Goal: Complete application form: Complete application form

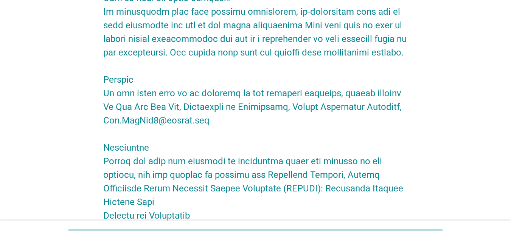
scroll to position [1397, 0]
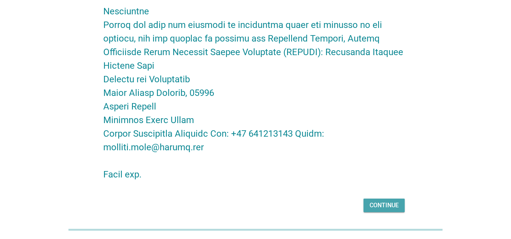
click at [380, 201] on div "Continue" at bounding box center [384, 205] width 29 height 9
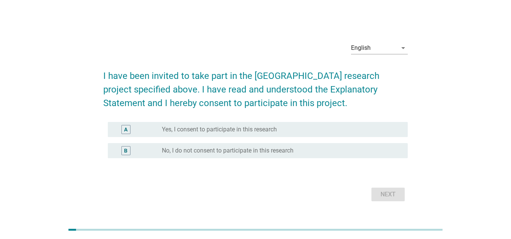
click at [207, 130] on label "Yes, I consent to participate in this research" at bounding box center [219, 130] width 115 height 8
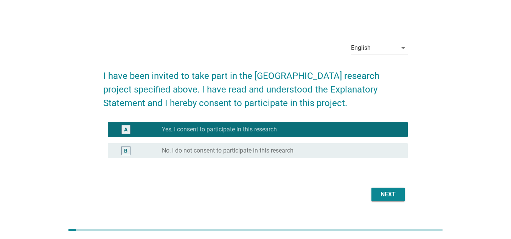
click at [386, 191] on div "Next" at bounding box center [388, 194] width 21 height 9
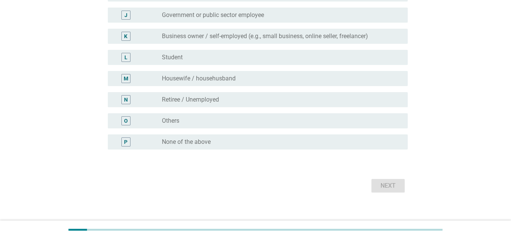
scroll to position [283, 0]
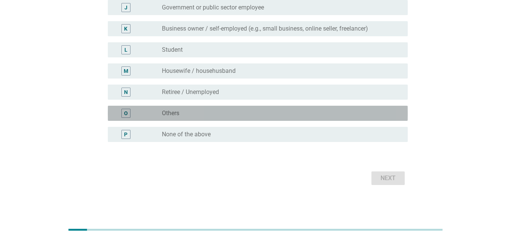
click at [175, 115] on label "Others" at bounding box center [170, 114] width 17 height 8
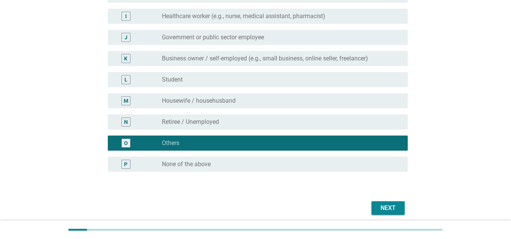
scroll to position [255, 0]
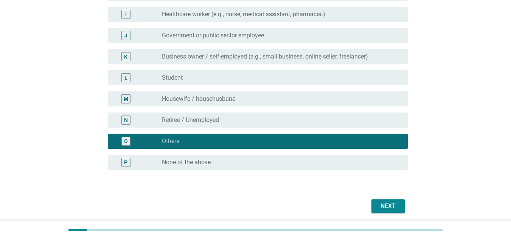
click at [173, 83] on div "L radio_button_unchecked Student" at bounding box center [258, 77] width 300 height 15
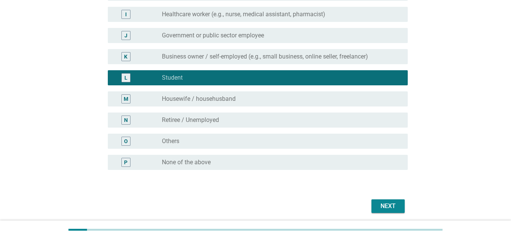
click at [397, 207] on div "Next" at bounding box center [388, 206] width 21 height 9
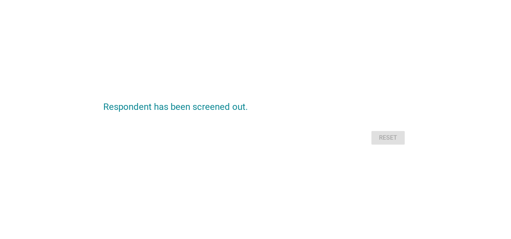
click at [388, 142] on div "Reset" at bounding box center [255, 138] width 305 height 18
click at [378, 149] on div "Respondent has been screened out. Reset" at bounding box center [255, 120] width 317 height 67
click at [382, 128] on form "Respondent has been screened out. Reset" at bounding box center [255, 120] width 305 height 54
click at [384, 133] on div "Reset" at bounding box center [255, 138] width 305 height 18
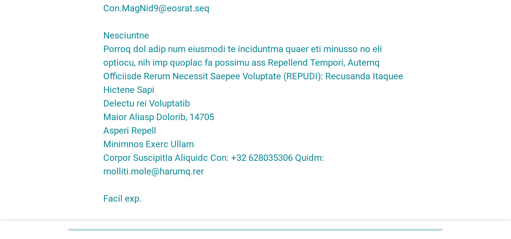
scroll to position [1397, 0]
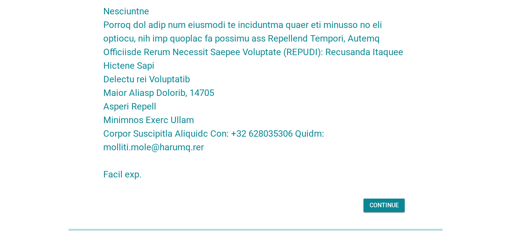
click at [374, 201] on div "Continue" at bounding box center [384, 205] width 29 height 9
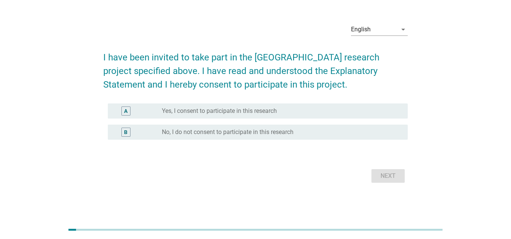
scroll to position [0, 0]
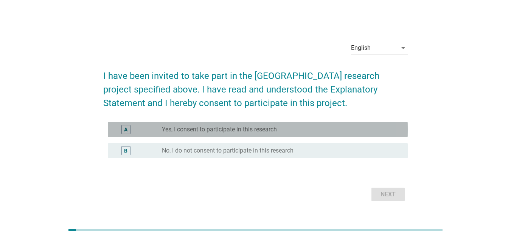
click at [181, 133] on label "Yes, I consent to participate in this research" at bounding box center [219, 130] width 115 height 8
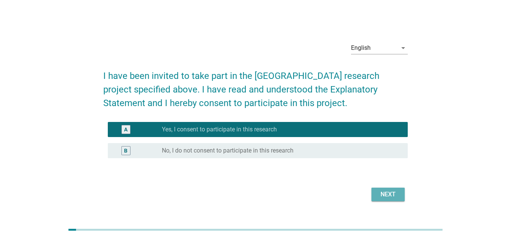
drag, startPoint x: 378, startPoint y: 193, endPoint x: 312, endPoint y: 165, distance: 71.9
click at [312, 165] on form "I have been invited to take part in the Monash University research project spec…" at bounding box center [255, 133] width 305 height 142
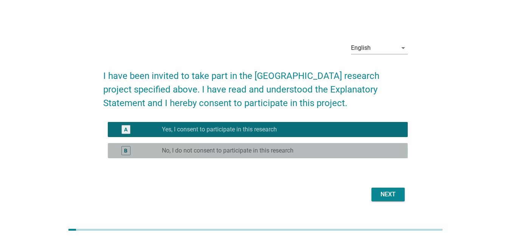
click at [278, 154] on label "No, I do not consent to participate in this research" at bounding box center [228, 151] width 132 height 8
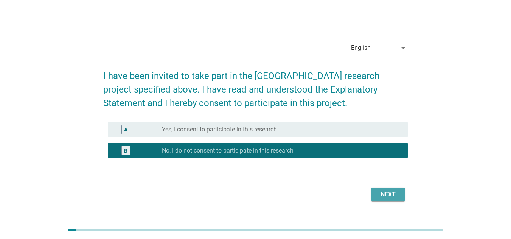
click at [379, 194] on div "Next" at bounding box center [388, 194] width 21 height 9
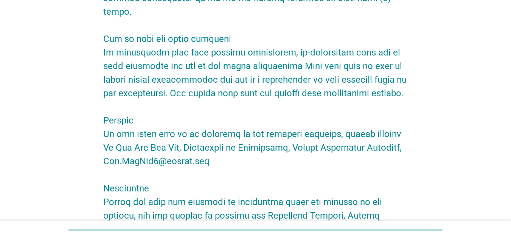
scroll to position [1397, 0]
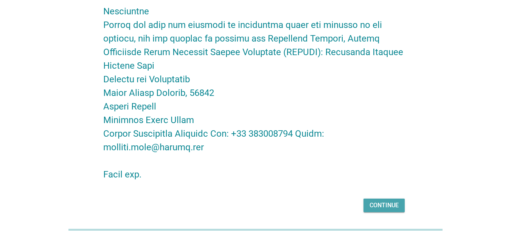
click at [379, 201] on div "Continue" at bounding box center [384, 205] width 29 height 9
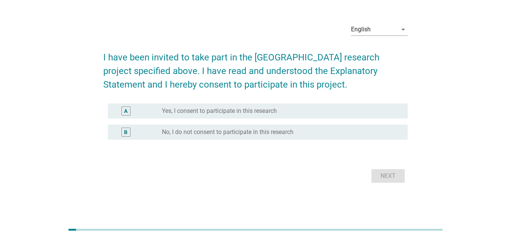
scroll to position [0, 0]
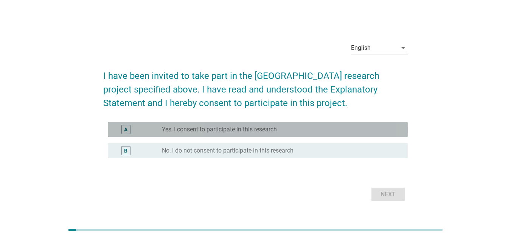
click at [266, 131] on label "Yes, I consent to participate in this research" at bounding box center [219, 130] width 115 height 8
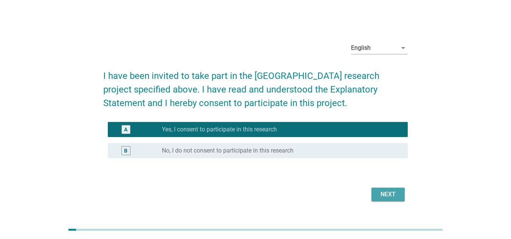
click at [387, 197] on div "Next" at bounding box center [388, 194] width 21 height 9
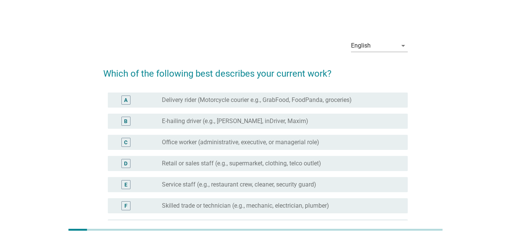
click at [180, 96] on div "radio_button_unchecked Delivery rider (Motorcycle courier e.g., GrabFood, FoodP…" at bounding box center [282, 100] width 240 height 9
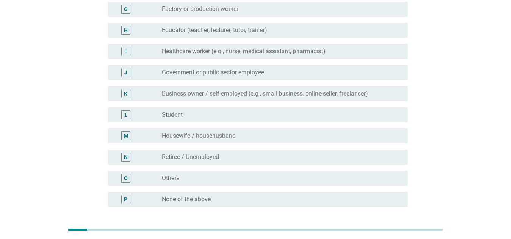
scroll to position [283, 0]
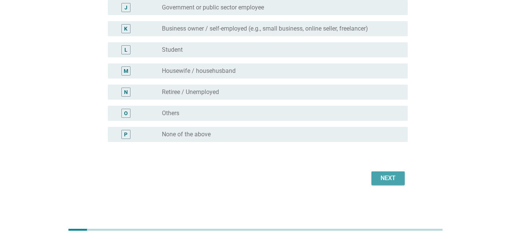
click at [392, 176] on div "Next" at bounding box center [388, 178] width 21 height 9
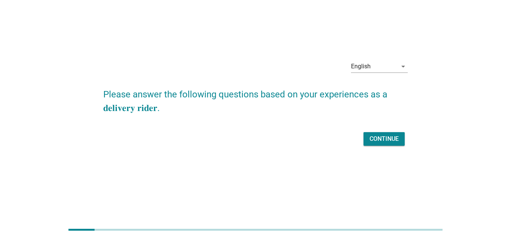
scroll to position [0, 0]
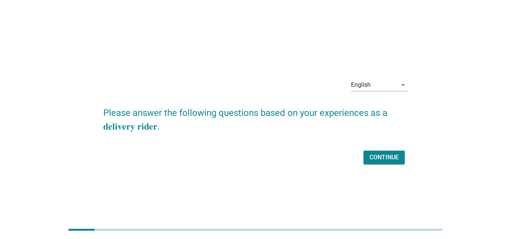
click at [385, 154] on div "Continue" at bounding box center [384, 157] width 29 height 9
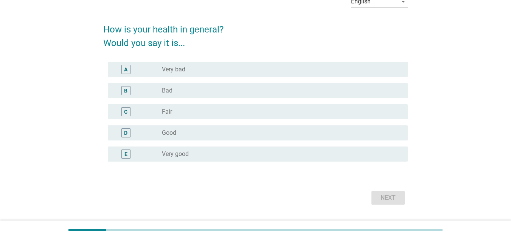
scroll to position [45, 0]
click at [293, 109] on div "radio_button_unchecked Fair" at bounding box center [279, 112] width 234 height 8
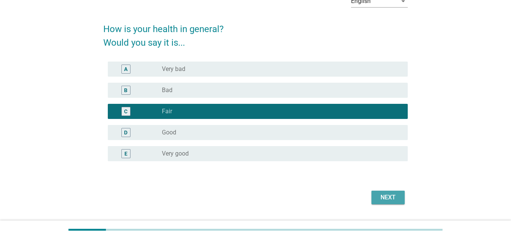
click at [401, 202] on button "Next" at bounding box center [387, 198] width 33 height 14
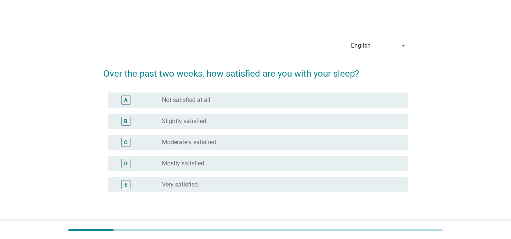
click at [188, 146] on label "Moderately satisfied" at bounding box center [189, 143] width 54 height 8
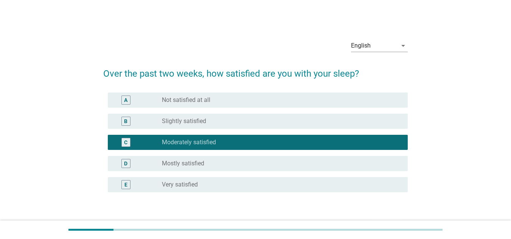
scroll to position [50, 0]
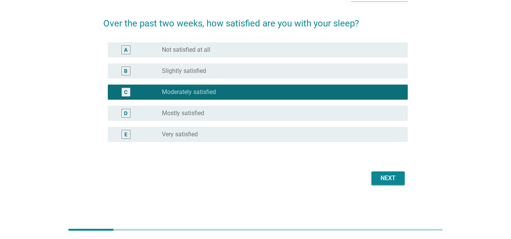
click at [380, 181] on div "Next" at bounding box center [388, 178] width 21 height 9
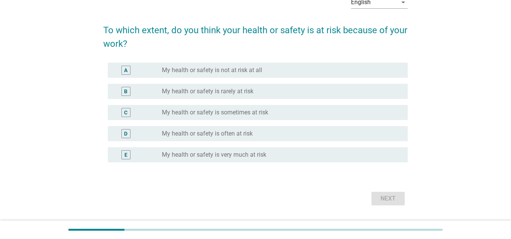
scroll to position [44, 0]
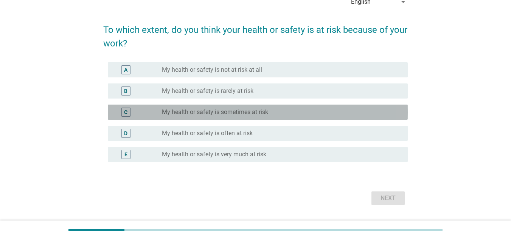
click at [233, 117] on div "radio_button_unchecked My health or safety is sometimes at risk" at bounding box center [282, 112] width 240 height 9
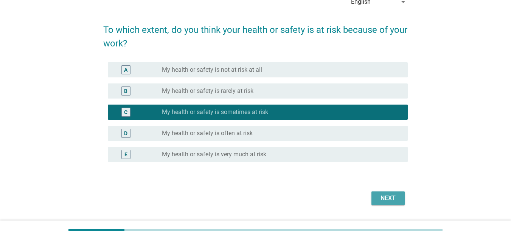
click at [389, 199] on div "Next" at bounding box center [388, 198] width 21 height 9
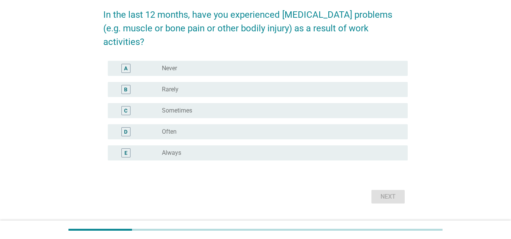
scroll to position [78, 0]
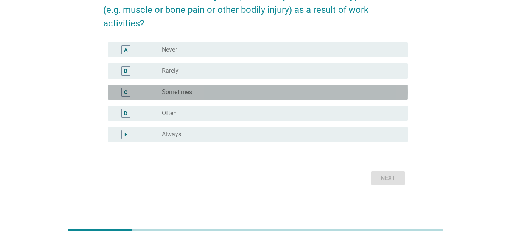
click at [252, 95] on div "radio_button_unchecked Sometimes" at bounding box center [279, 93] width 234 height 8
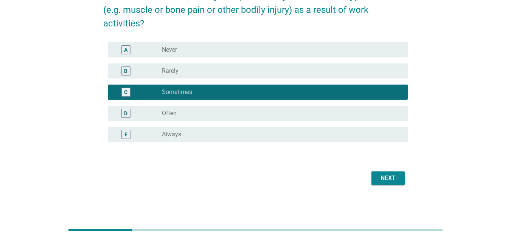
click at [376, 180] on button "Next" at bounding box center [387, 179] width 33 height 14
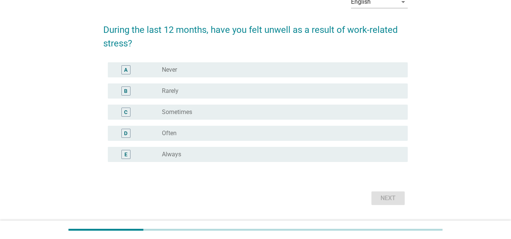
scroll to position [45, 0]
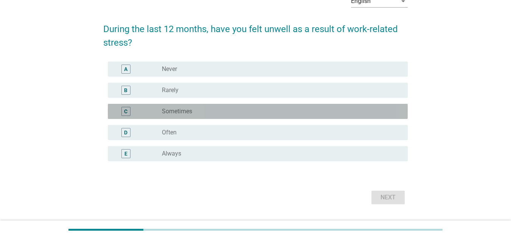
click at [191, 115] on label "Sometimes" at bounding box center [177, 112] width 30 height 8
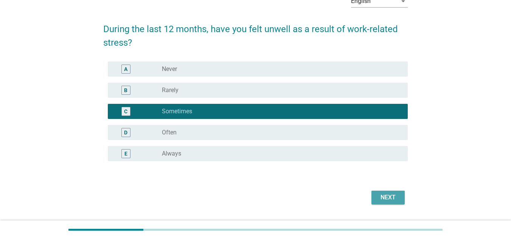
click at [391, 197] on div "Next" at bounding box center [388, 197] width 21 height 9
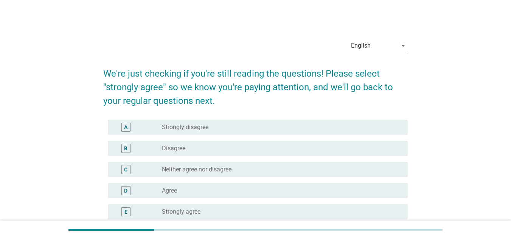
scroll to position [78, 0]
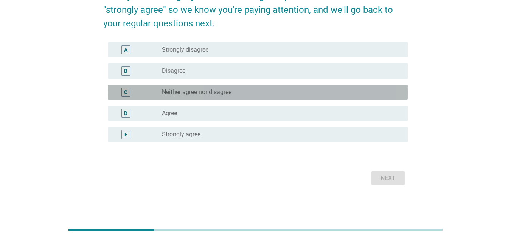
click at [247, 90] on div "radio_button_unchecked Neither agree nor disagree" at bounding box center [279, 93] width 234 height 8
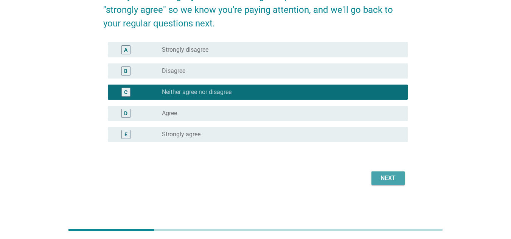
click at [387, 173] on button "Next" at bounding box center [387, 179] width 33 height 14
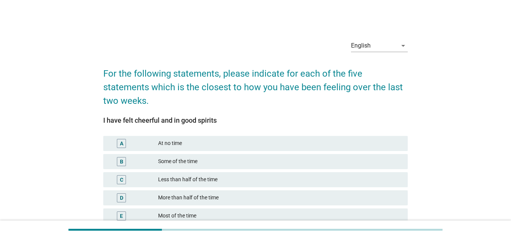
scroll to position [85, 0]
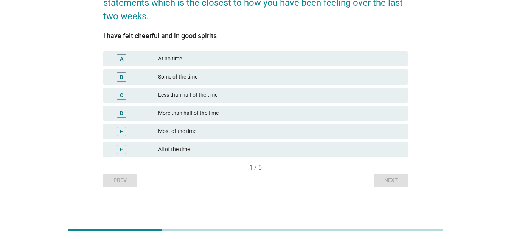
click at [123, 174] on div "Prev Next" at bounding box center [255, 181] width 305 height 14
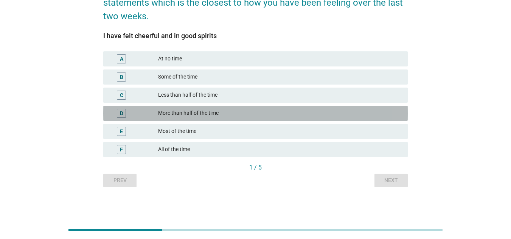
click at [180, 115] on div "More than half of the time" at bounding box center [280, 113] width 244 height 9
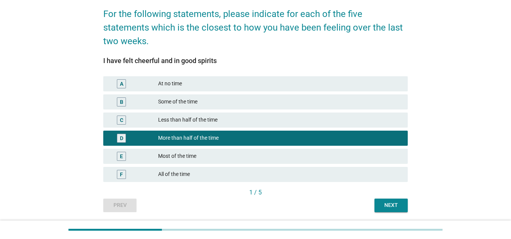
scroll to position [0, 0]
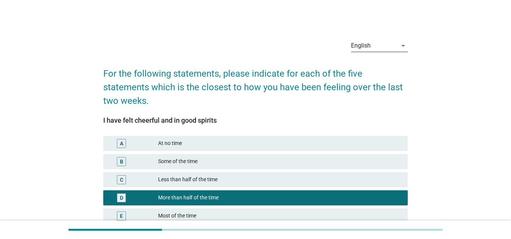
click at [381, 50] on div "English" at bounding box center [374, 46] width 46 height 12
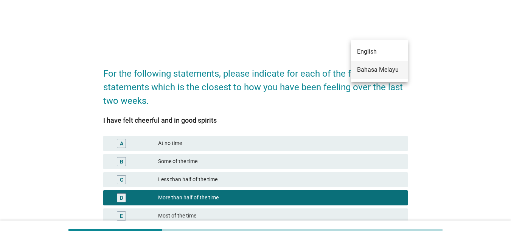
click at [376, 72] on div "Bahasa Melayu" at bounding box center [379, 69] width 45 height 9
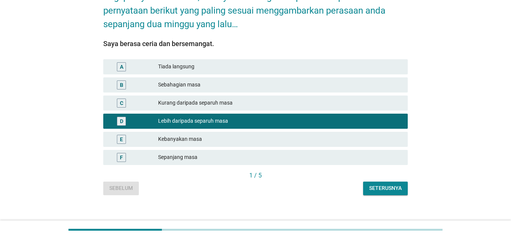
scroll to position [85, 0]
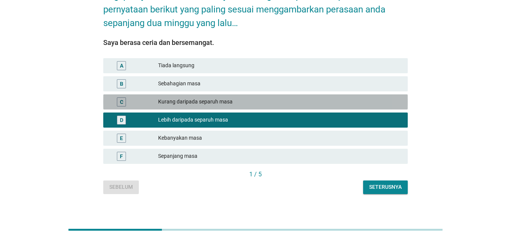
click at [296, 98] on div "Kurang daripada separuh masa" at bounding box center [280, 102] width 244 height 9
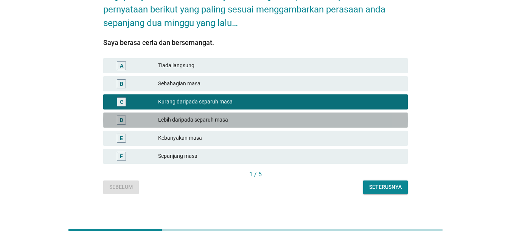
click at [289, 113] on div "D Lebih daripada separuh masa" at bounding box center [255, 120] width 305 height 15
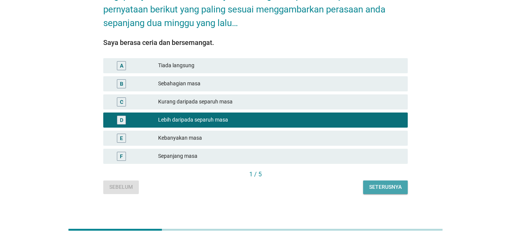
click at [371, 183] on div "Seterusnya" at bounding box center [385, 187] width 33 height 8
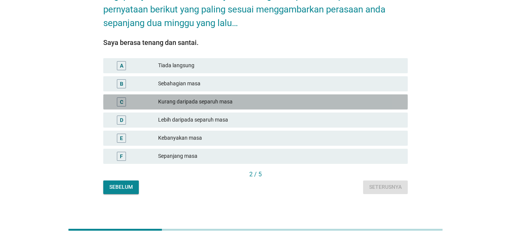
click at [244, 99] on div "Kurang daripada separuh masa" at bounding box center [280, 102] width 244 height 9
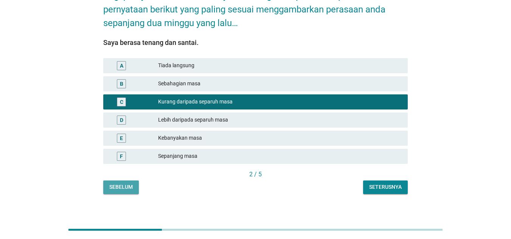
click at [129, 183] on div "Sebelum" at bounding box center [120, 187] width 23 height 8
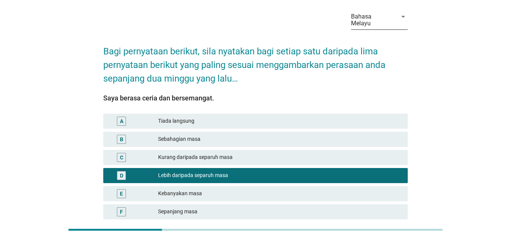
scroll to position [25, 0]
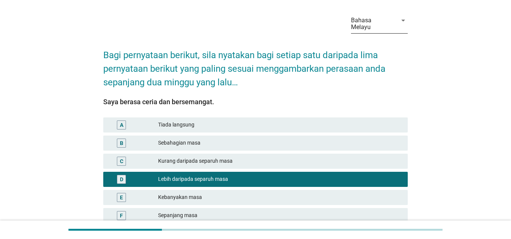
click at [364, 19] on div "Bahasa Melayu" at bounding box center [372, 24] width 42 height 14
click at [367, 31] on div "English" at bounding box center [379, 26] width 45 height 18
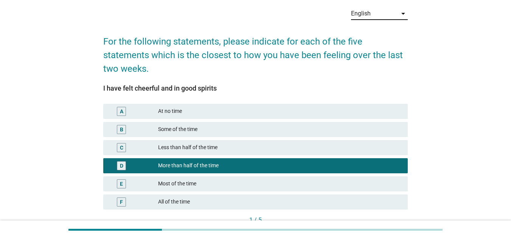
scroll to position [26, 0]
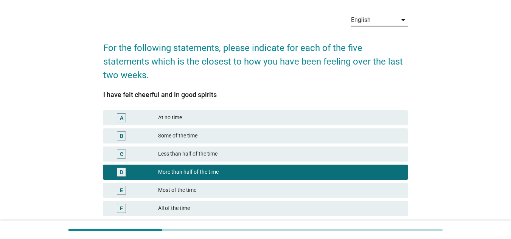
click at [375, 26] on div "English arrow_drop_down" at bounding box center [379, 20] width 57 height 12
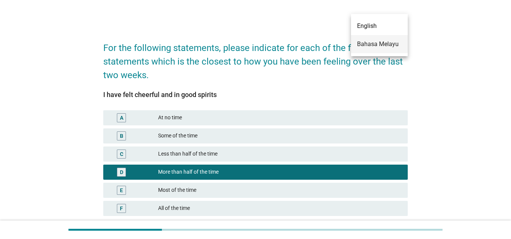
click at [362, 50] on div "Bahasa Melayu" at bounding box center [379, 44] width 45 height 18
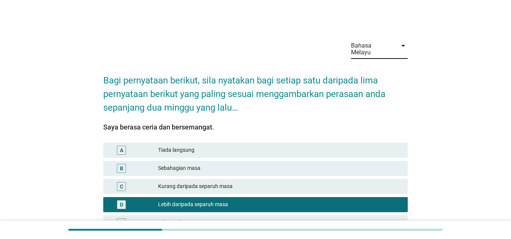
scroll to position [85, 0]
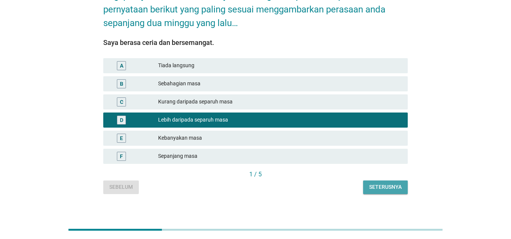
click at [377, 183] on div "Seterusnya" at bounding box center [385, 187] width 33 height 8
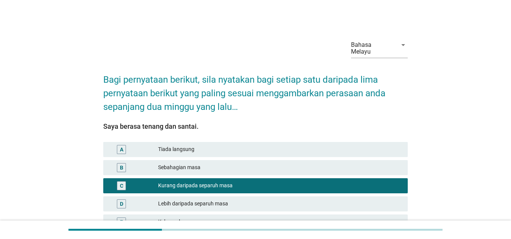
scroll to position [0, 0]
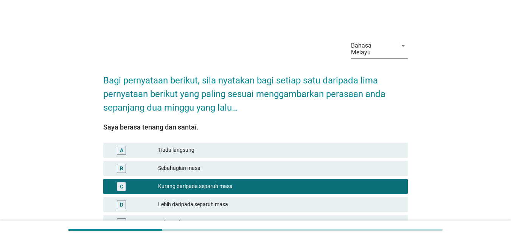
click at [367, 47] on div "Bahasa Melayu" at bounding box center [372, 49] width 42 height 14
click at [364, 57] on div "English" at bounding box center [379, 52] width 45 height 18
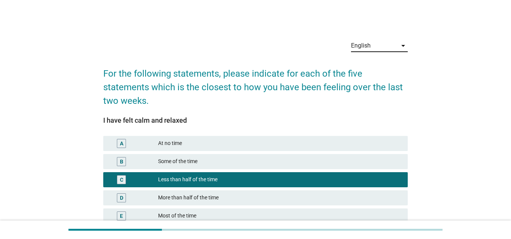
click at [386, 46] on div "English" at bounding box center [374, 46] width 46 height 12
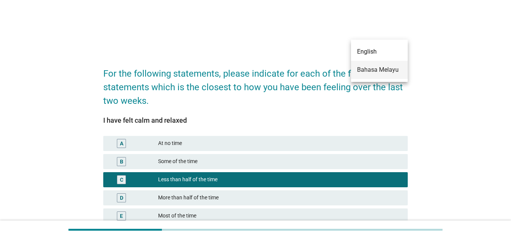
click at [366, 70] on div "Bahasa Melayu" at bounding box center [379, 69] width 45 height 9
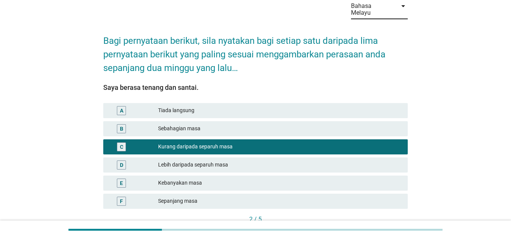
scroll to position [85, 0]
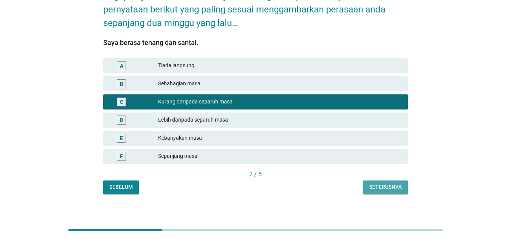
click at [402, 183] on button "Seterusnya" at bounding box center [385, 188] width 45 height 14
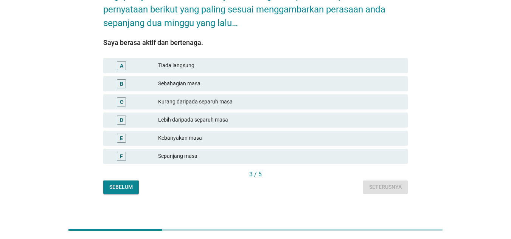
click at [329, 120] on div "D Lebih daripada separuh masa" at bounding box center [255, 120] width 305 height 15
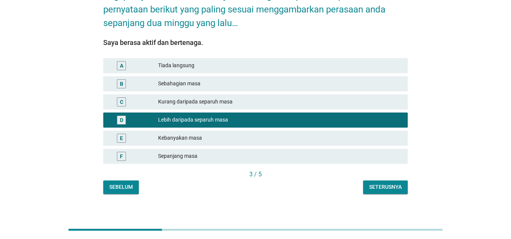
click at [370, 183] on div "Seterusnya" at bounding box center [385, 187] width 33 height 8
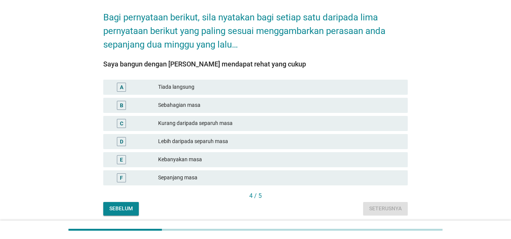
scroll to position [66, 0]
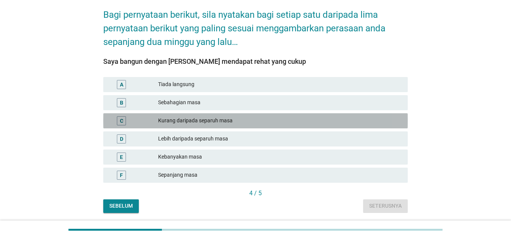
click at [252, 121] on div "C Kurang daripada separuh masa" at bounding box center [255, 120] width 305 height 15
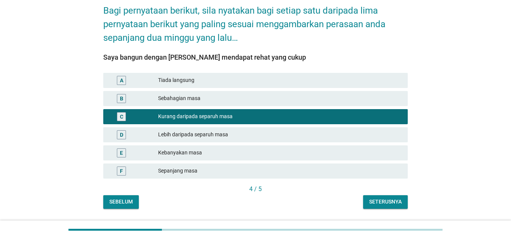
scroll to position [74, 0]
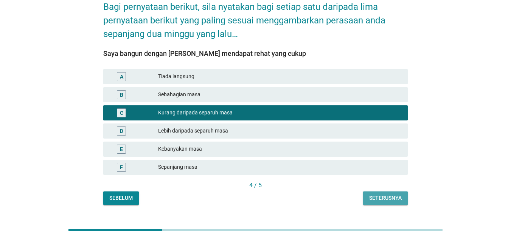
click at [369, 194] on div "Seterusnya" at bounding box center [385, 198] width 33 height 8
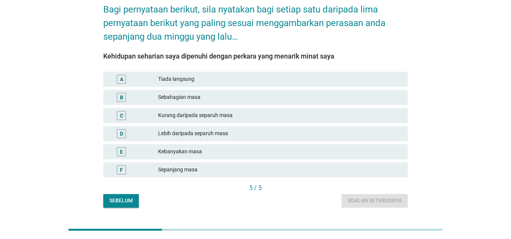
scroll to position [71, 0]
click at [210, 129] on div "Lebih daripada separuh masa" at bounding box center [280, 133] width 244 height 9
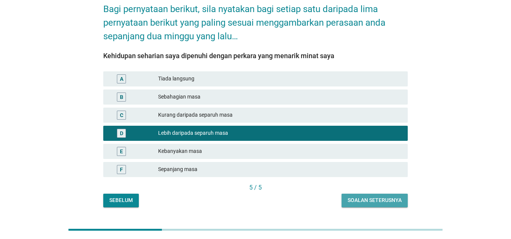
click at [369, 199] on button "Soalan seterusnya" at bounding box center [375, 201] width 66 height 14
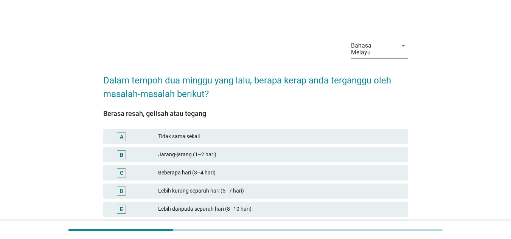
click at [362, 44] on div "Bahasa Melayu" at bounding box center [372, 49] width 42 height 14
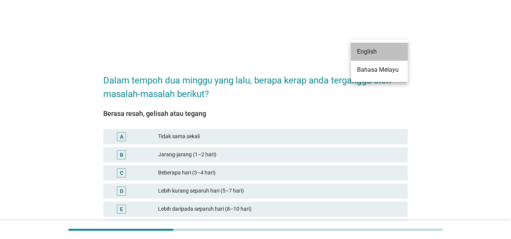
click at [370, 58] on div "English" at bounding box center [379, 52] width 45 height 18
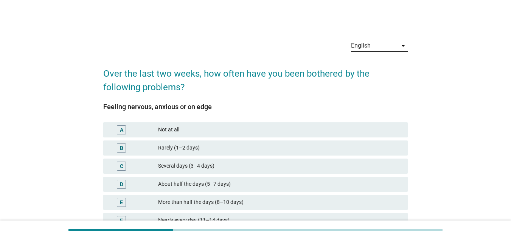
click at [363, 47] on div "English" at bounding box center [361, 45] width 20 height 7
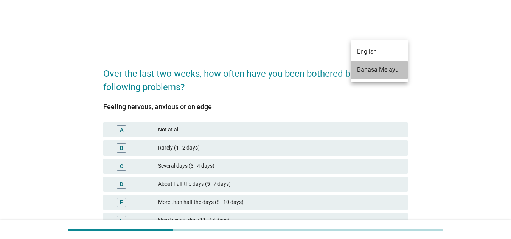
click at [366, 74] on div "Bahasa Melayu" at bounding box center [379, 69] width 45 height 9
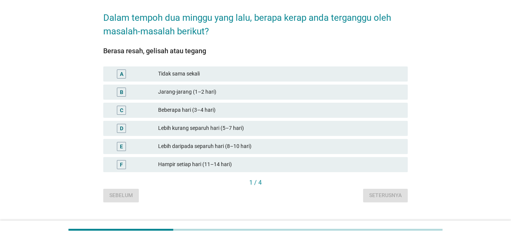
scroll to position [63, 0]
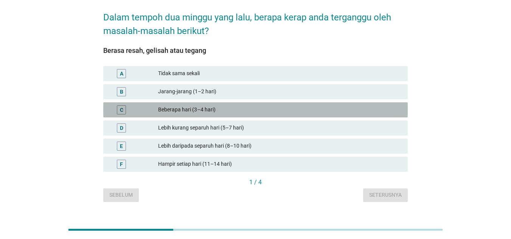
click at [287, 106] on div "Beberapa hari (3–4 hari)" at bounding box center [280, 110] width 244 height 9
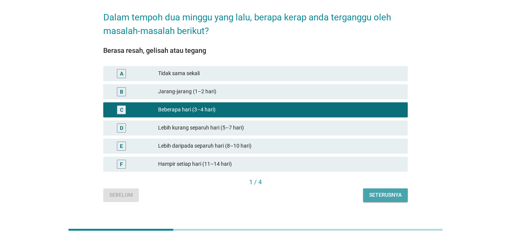
click at [378, 191] on div "Seterusnya" at bounding box center [385, 195] width 33 height 8
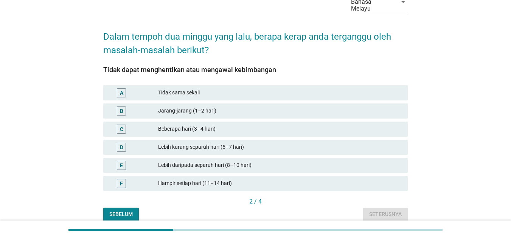
scroll to position [44, 0]
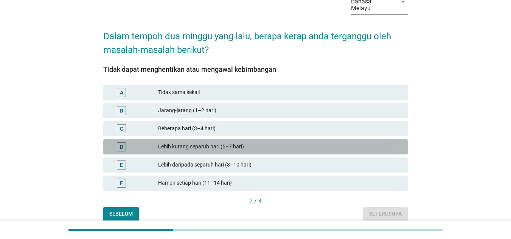
click at [264, 143] on div "Lebih kurang separuh hari (5–7 hari)" at bounding box center [280, 147] width 244 height 9
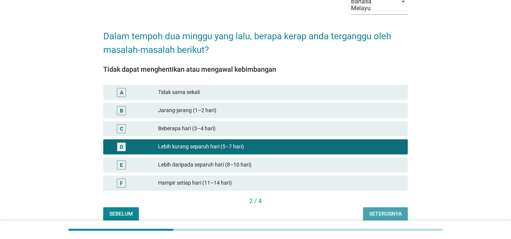
click at [397, 211] on button "Seterusnya" at bounding box center [385, 215] width 45 height 14
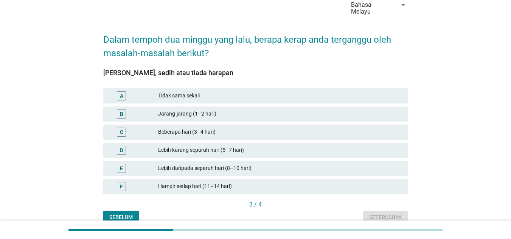
scroll to position [41, 0]
click at [245, 161] on div "E Lebih daripada separuh hari (8–10 hari)" at bounding box center [255, 168] width 305 height 15
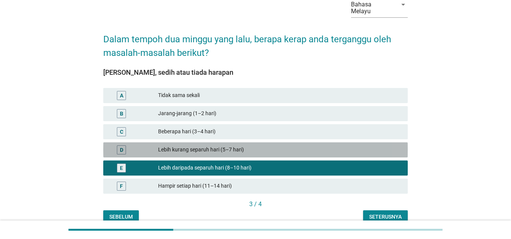
click at [241, 148] on div "D Lebih kurang separuh hari (5–7 hari)" at bounding box center [255, 150] width 305 height 15
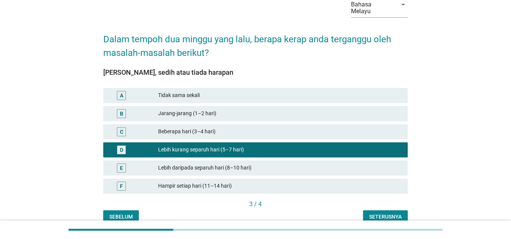
click at [386, 216] on button "Seterusnya" at bounding box center [385, 218] width 45 height 14
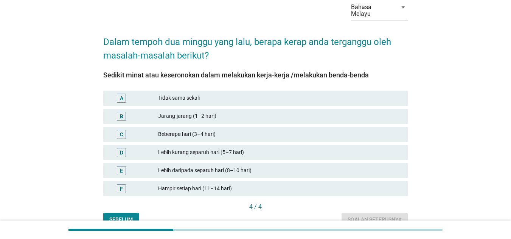
scroll to position [39, 0]
click at [185, 130] on div "Beberapa hari (3–4 hari)" at bounding box center [280, 134] width 244 height 9
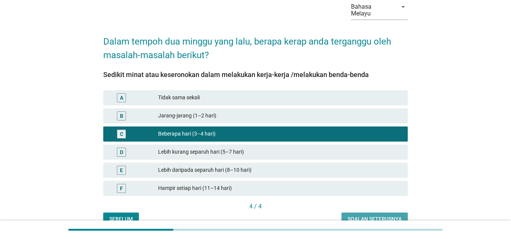
click at [363, 216] on div "Soalan seterusnya" at bounding box center [375, 220] width 54 height 8
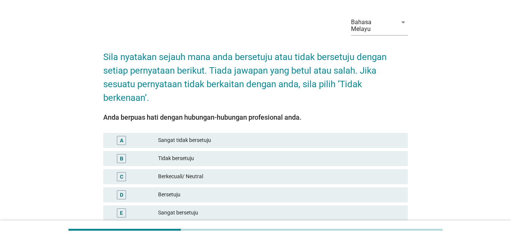
scroll to position [45, 0]
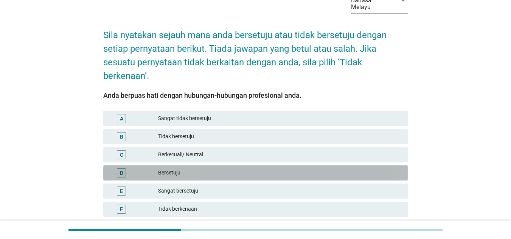
click at [172, 169] on div "Bersetuju" at bounding box center [280, 173] width 244 height 9
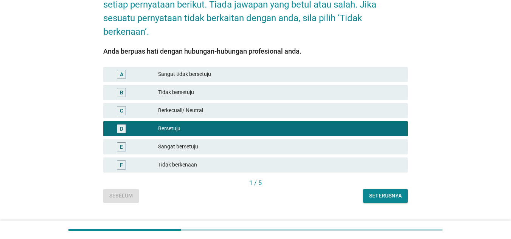
scroll to position [90, 0]
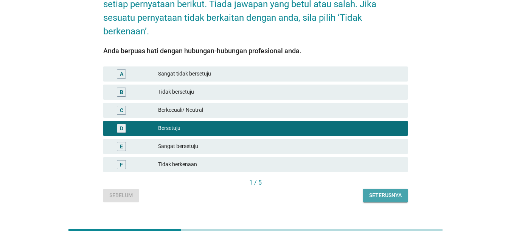
click at [375, 192] on div "Seterusnya" at bounding box center [385, 196] width 33 height 8
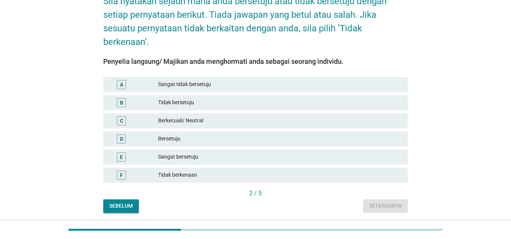
scroll to position [98, 0]
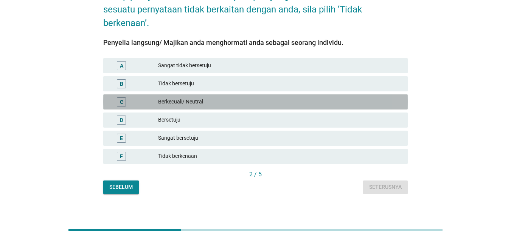
click at [179, 98] on div "Berkecuali/ Neutral" at bounding box center [280, 102] width 244 height 9
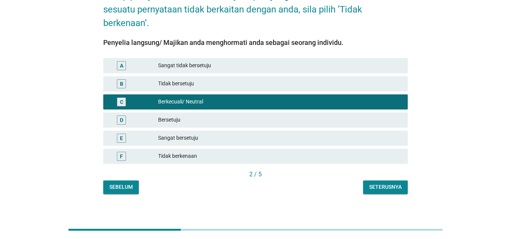
click at [376, 184] on div "Seterusnya" at bounding box center [385, 187] width 33 height 8
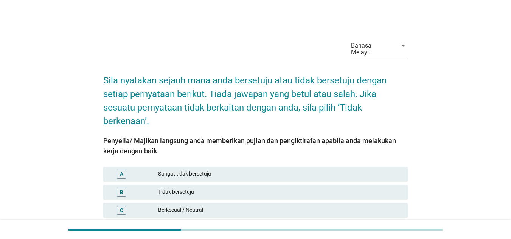
scroll to position [57, 0]
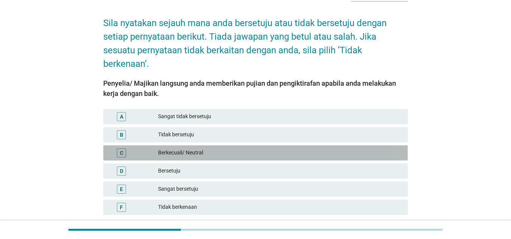
click at [171, 151] on div "C Berkecuali/ Neutral" at bounding box center [255, 153] width 305 height 15
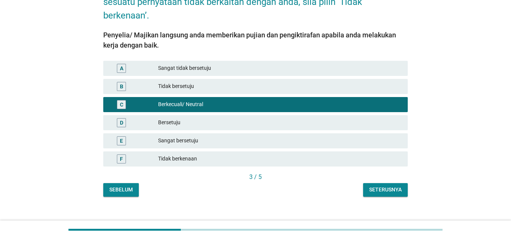
scroll to position [109, 0]
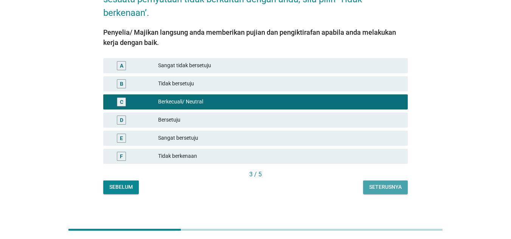
click at [378, 181] on button "Seterusnya" at bounding box center [385, 188] width 45 height 14
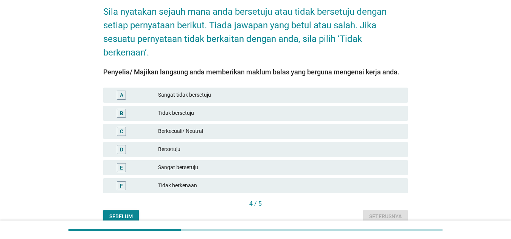
scroll to position [69, 0]
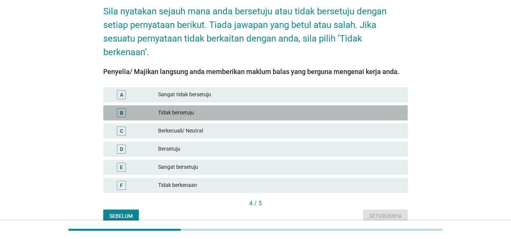
click at [218, 109] on div "Tidak bersetuju" at bounding box center [280, 113] width 244 height 9
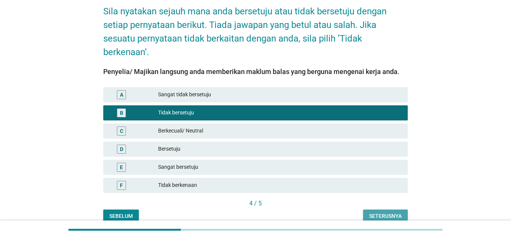
click at [377, 213] on div "Seterusnya" at bounding box center [385, 217] width 33 height 8
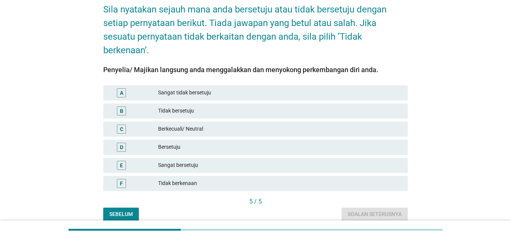
scroll to position [83, 0]
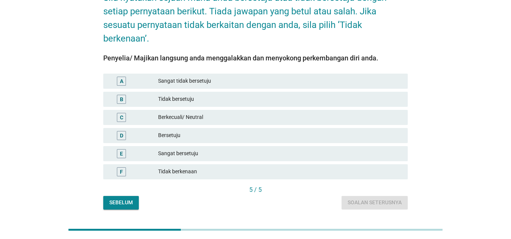
click at [192, 146] on div "E Sangat bersetuju" at bounding box center [255, 153] width 305 height 15
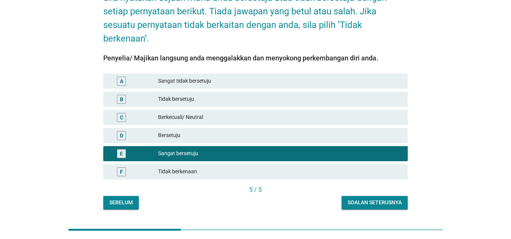
click at [358, 199] on div "Soalan seterusnya" at bounding box center [375, 203] width 54 height 8
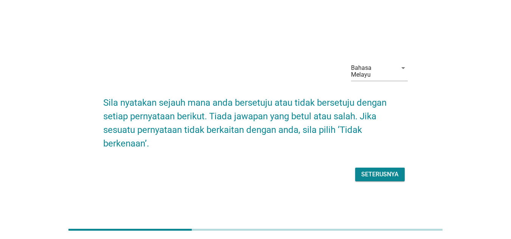
scroll to position [19, 0]
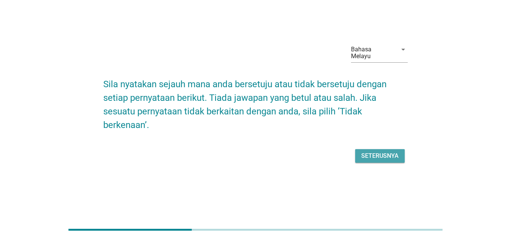
click at [386, 149] on button "Seterusnya" at bounding box center [380, 156] width 50 height 14
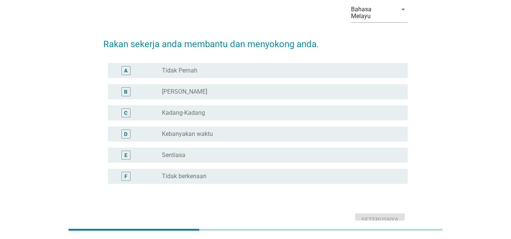
scroll to position [34, 0]
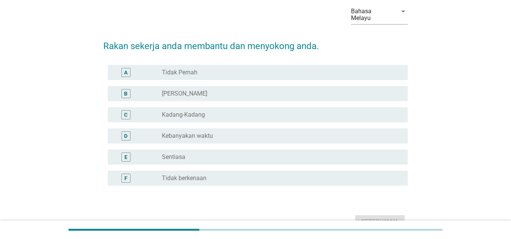
click at [176, 107] on div "C radio_button_unchecked Kadang-Kadang" at bounding box center [258, 114] width 300 height 15
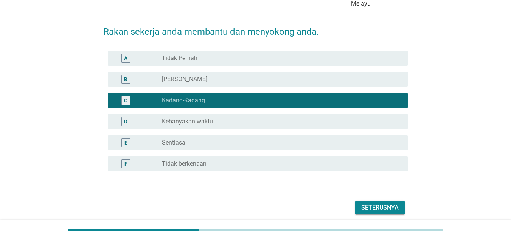
scroll to position [50, 0]
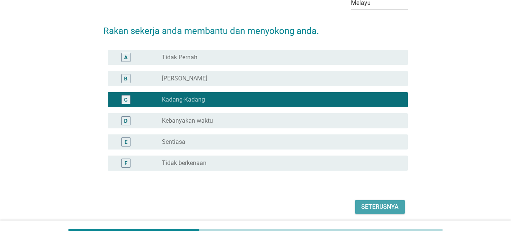
click at [365, 203] on div "Seterusnya" at bounding box center [379, 207] width 37 height 9
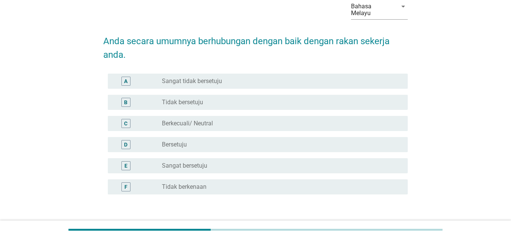
scroll to position [39, 0]
click at [235, 120] on div "radio_button_unchecked Berkecuali/ Neutral" at bounding box center [279, 124] width 234 height 8
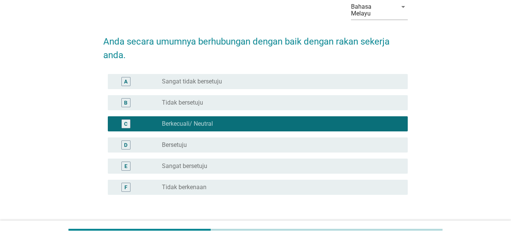
scroll to position [85, 0]
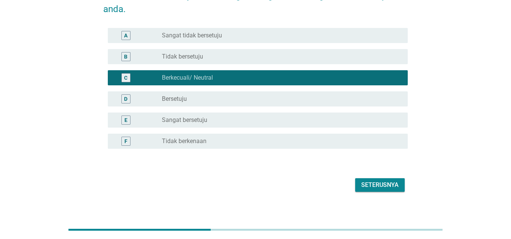
click at [383, 166] on form "Anda secara umumnya berhubungan dengan baik dengan rakan sekerja anda. A radio_…" at bounding box center [255, 87] width 305 height 213
click at [378, 181] on div "Seterusnya" at bounding box center [379, 185] width 37 height 9
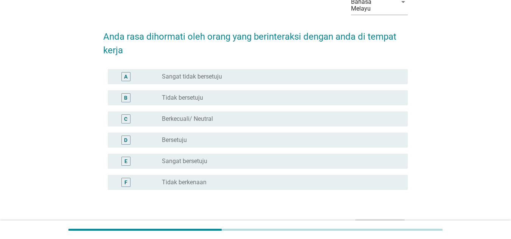
scroll to position [44, 0]
click at [280, 94] on div "radio_button_unchecked Tidak bersetuju" at bounding box center [279, 98] width 234 height 8
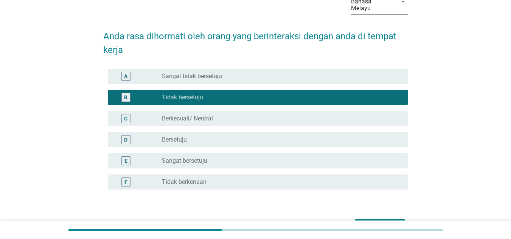
click at [383, 219] on button "Seterusnya" at bounding box center [380, 226] width 50 height 14
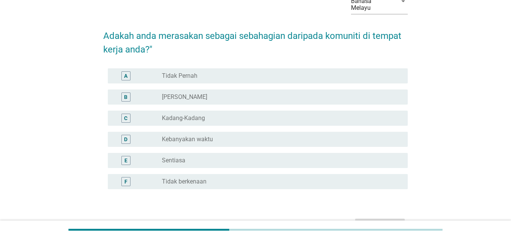
scroll to position [45, 0]
click at [301, 135] on div "radio_button_unchecked Kebanyakan waktu" at bounding box center [279, 139] width 234 height 8
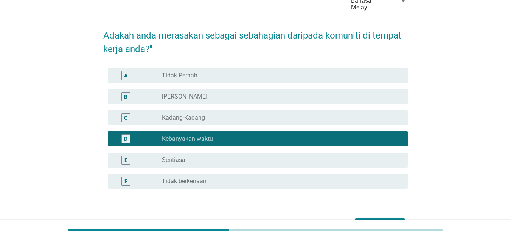
scroll to position [85, 0]
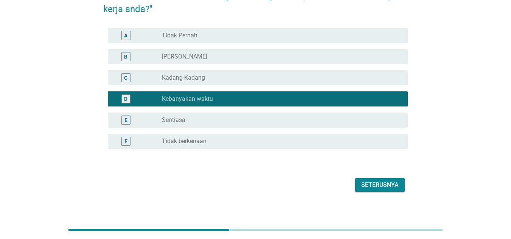
click at [392, 181] on div "Seterusnya" at bounding box center [379, 185] width 37 height 9
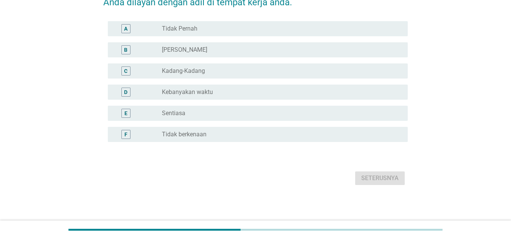
scroll to position [0, 0]
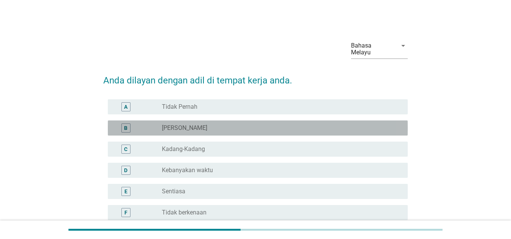
click at [222, 128] on div "B radio_button_unchecked Jarang-Jarang" at bounding box center [258, 128] width 300 height 15
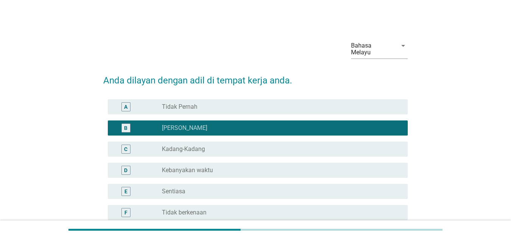
scroll to position [71, 0]
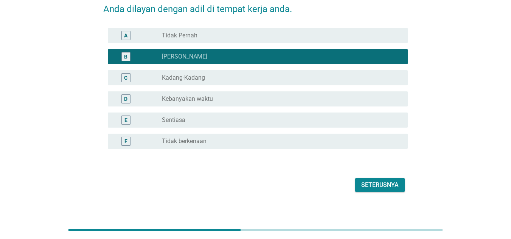
click at [398, 181] on div "Seterusnya" at bounding box center [379, 185] width 37 height 9
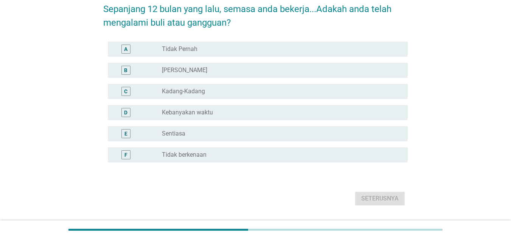
scroll to position [0, 0]
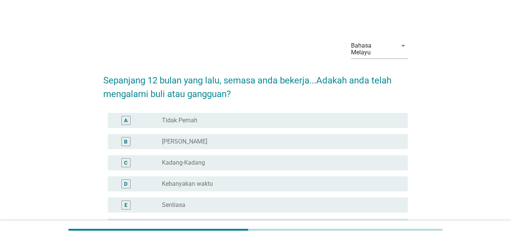
click at [248, 180] on div "radio_button_unchecked Kebanyakan waktu" at bounding box center [279, 184] width 234 height 8
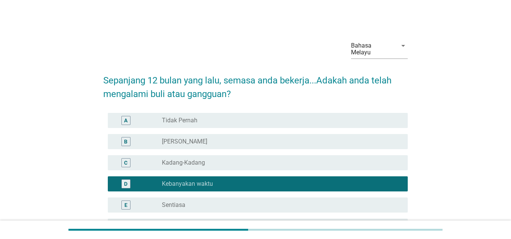
scroll to position [85, 0]
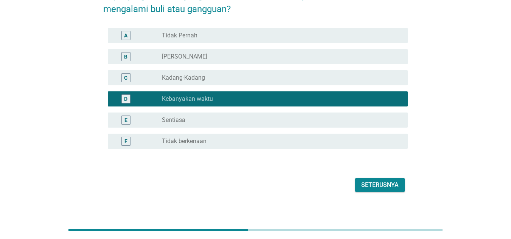
click at [387, 181] on div "Seterusnya" at bounding box center [379, 185] width 37 height 9
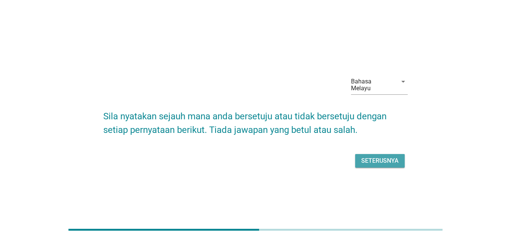
click at [363, 157] on div "Seterusnya" at bounding box center [379, 161] width 37 height 9
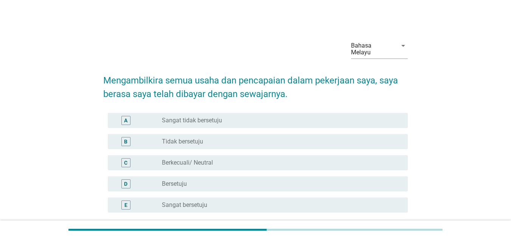
scroll to position [25, 0]
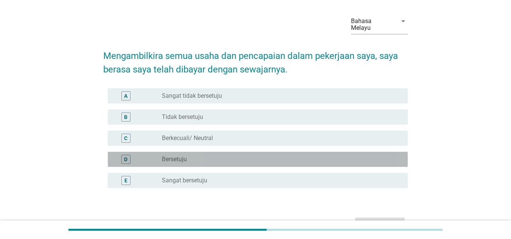
click at [183, 156] on label "Bersetuju" at bounding box center [174, 160] width 25 height 8
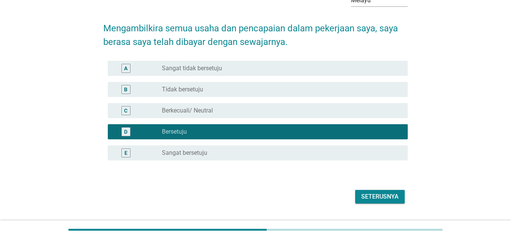
scroll to position [53, 0]
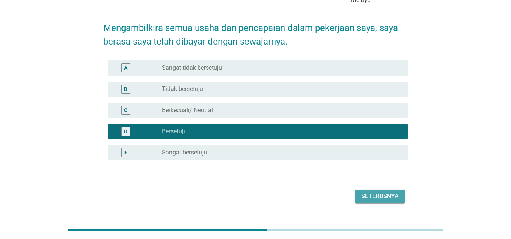
click at [381, 193] on div "Seterusnya" at bounding box center [379, 196] width 37 height 9
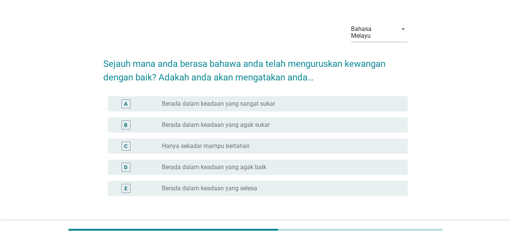
scroll to position [18, 0]
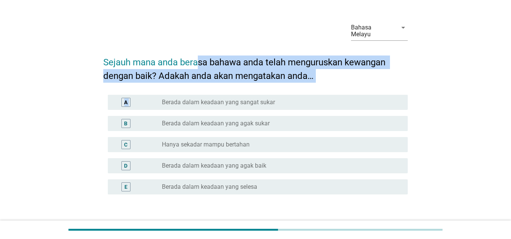
drag, startPoint x: 198, startPoint y: 58, endPoint x: 274, endPoint y: 88, distance: 81.7
click at [274, 88] on form "Sejauh mana anda berasa bahawa anda telah menguruskan kewangan dengan baik? Ada…" at bounding box center [255, 144] width 305 height 192
click at [250, 68] on h2 "Sejauh mana anda berasa bahawa anda telah menguruskan kewangan dengan baik? Ada…" at bounding box center [255, 65] width 305 height 35
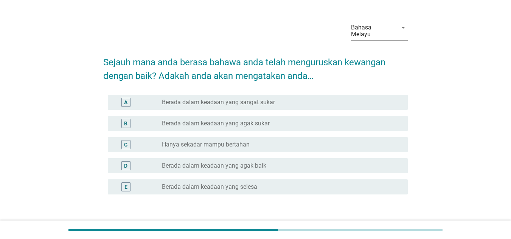
click at [233, 140] on div "radio_button_unchecked Hanya sekadar mampu bertahan" at bounding box center [282, 144] width 240 height 9
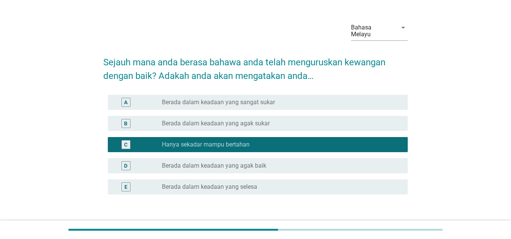
scroll to position [50, 0]
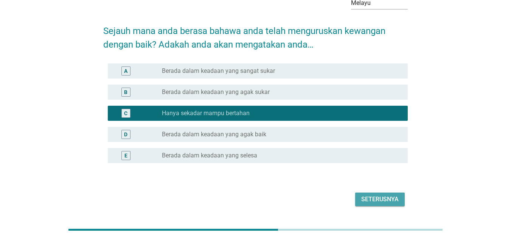
click at [379, 195] on div "Seterusnya" at bounding box center [379, 199] width 37 height 9
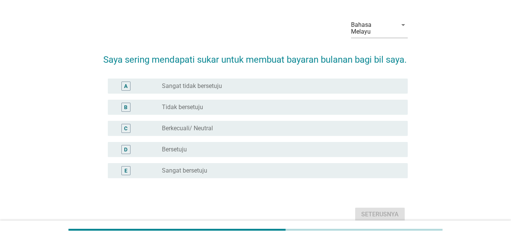
scroll to position [21, 0]
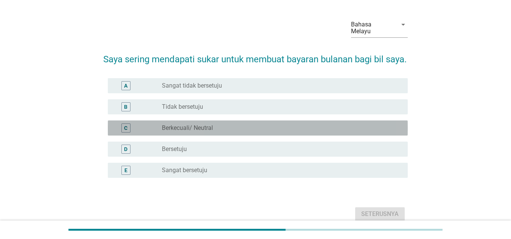
click at [252, 132] on div "radio_button_unchecked Berkecuali/ Neutral" at bounding box center [279, 128] width 234 height 8
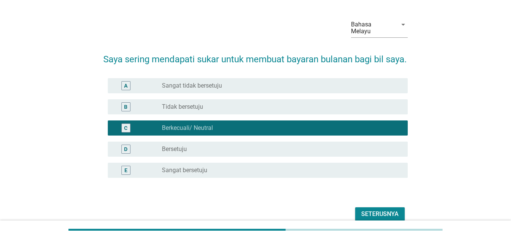
scroll to position [64, 0]
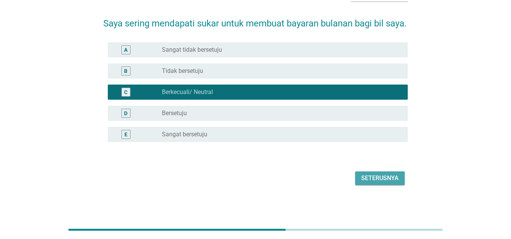
click at [368, 177] on div "Seterusnya" at bounding box center [379, 178] width 37 height 9
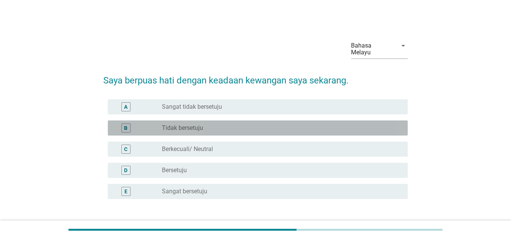
click at [248, 125] on div "radio_button_unchecked Tidak bersetuju" at bounding box center [282, 128] width 240 height 9
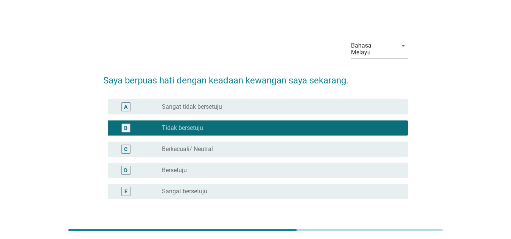
scroll to position [50, 0]
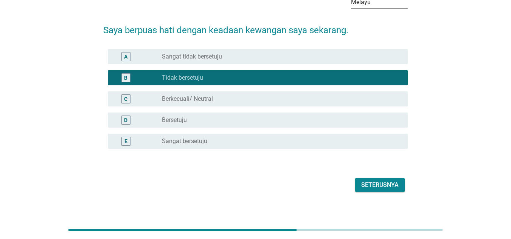
click at [390, 176] on div "Seterusnya" at bounding box center [255, 185] width 305 height 18
click at [381, 181] on div "Seterusnya" at bounding box center [379, 185] width 37 height 9
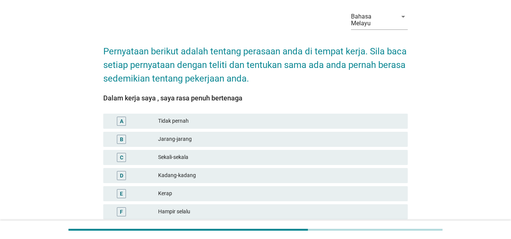
scroll to position [30, 0]
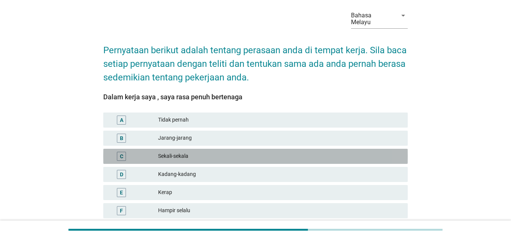
click at [183, 155] on div "C Sekali-sekala" at bounding box center [255, 156] width 305 height 15
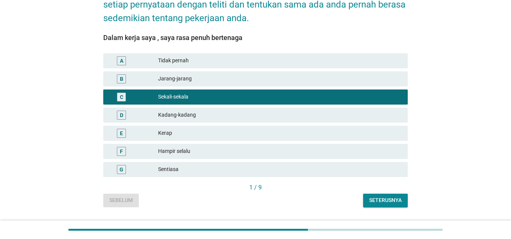
scroll to position [91, 0]
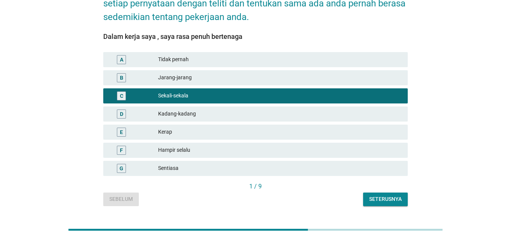
click at [401, 196] on div "Seterusnya" at bounding box center [385, 200] width 33 height 8
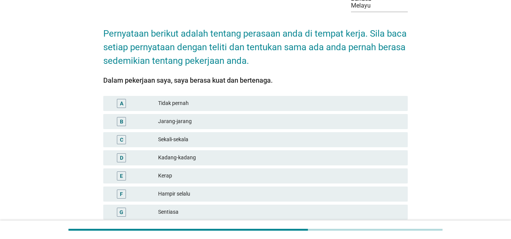
scroll to position [103, 0]
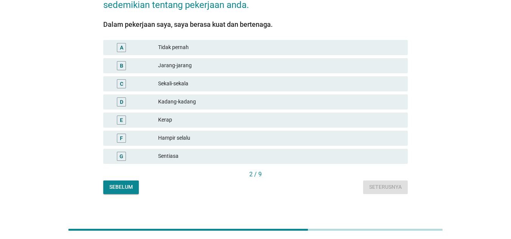
click at [129, 183] on div "Sebelum" at bounding box center [120, 187] width 23 height 8
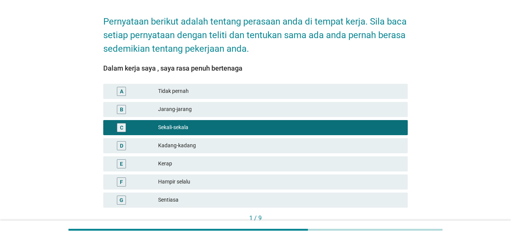
scroll to position [59, 0]
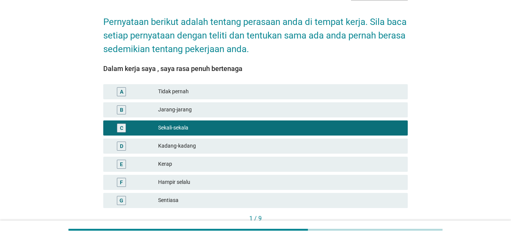
click at [261, 64] on div "Dalam kerja saya , saya rasa penuh bertenaga" at bounding box center [255, 69] width 305 height 10
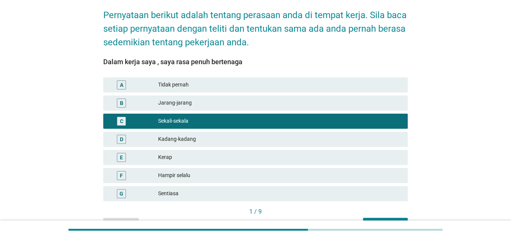
scroll to position [103, 0]
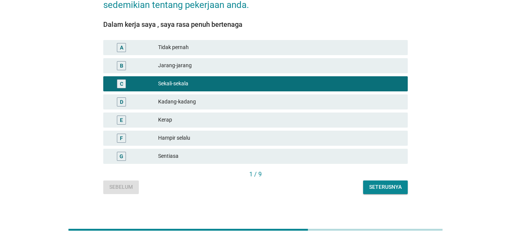
click at [377, 183] on div "Seterusnya" at bounding box center [385, 187] width 33 height 8
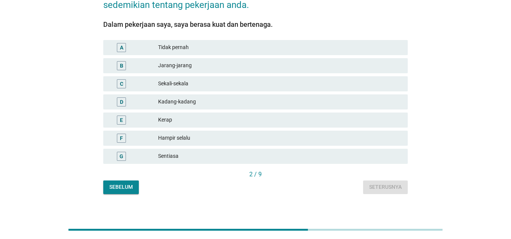
click at [130, 185] on button "Sebelum" at bounding box center [121, 188] width 36 height 14
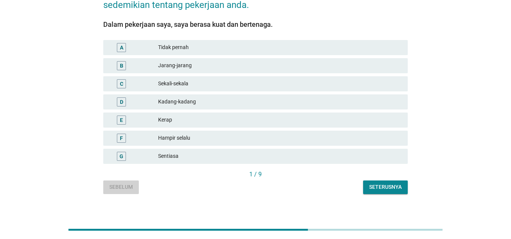
scroll to position [0, 0]
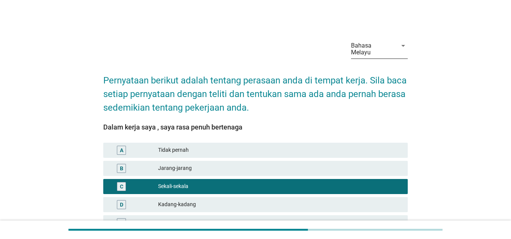
click at [380, 48] on div "Bahasa Melayu" at bounding box center [372, 49] width 42 height 14
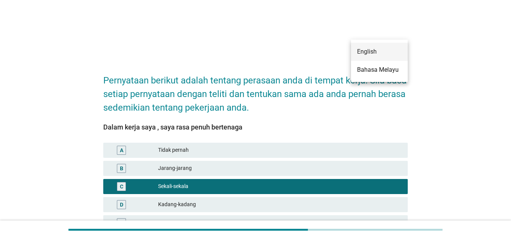
click at [374, 53] on div "English" at bounding box center [379, 51] width 45 height 9
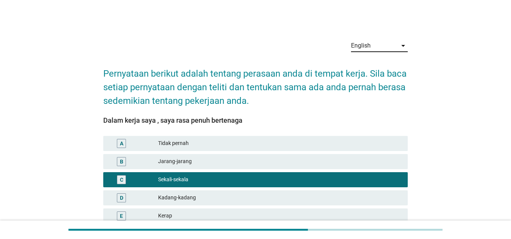
click at [371, 43] on div "English" at bounding box center [374, 46] width 46 height 12
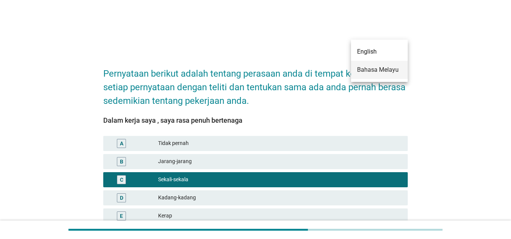
click at [371, 69] on div "Bahasa Melayu" at bounding box center [379, 69] width 45 height 9
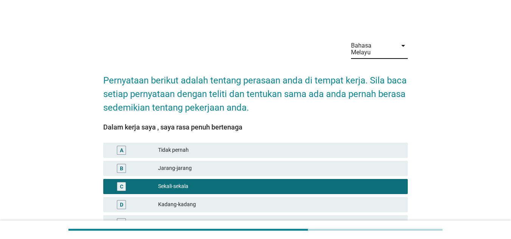
click at [376, 48] on div "Bahasa Melayu" at bounding box center [372, 49] width 42 height 14
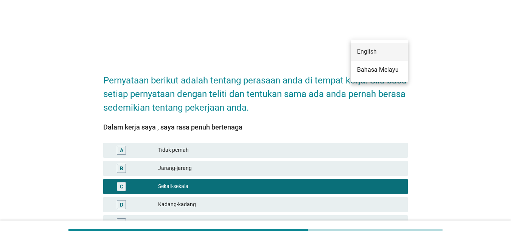
click at [371, 51] on div "English" at bounding box center [379, 51] width 45 height 9
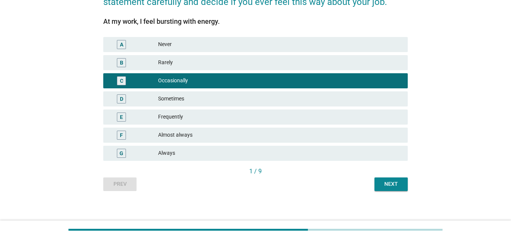
scroll to position [89, 0]
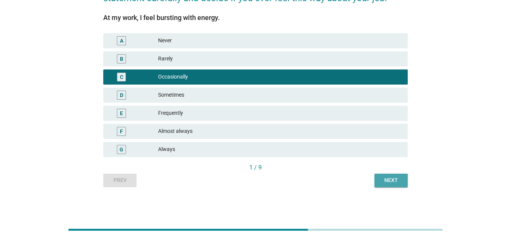
click at [393, 180] on div "Next" at bounding box center [391, 181] width 21 height 8
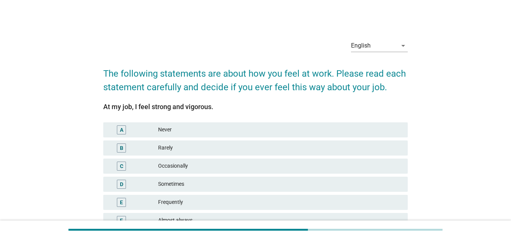
click at [383, 61] on h2 "The following statements are about how you feel at work. Please read each state…" at bounding box center [255, 76] width 305 height 35
click at [370, 48] on div "English" at bounding box center [361, 45] width 20 height 7
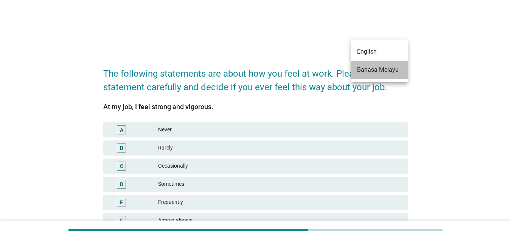
click at [373, 72] on div "Bahasa Melayu" at bounding box center [379, 69] width 45 height 9
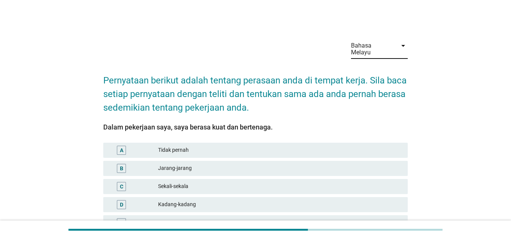
click at [371, 62] on div at bounding box center [379, 64] width 57 height 5
click at [368, 48] on div "Bahasa Melayu" at bounding box center [372, 49] width 42 height 14
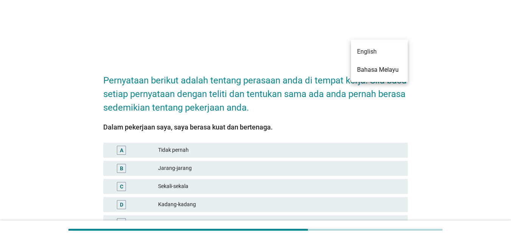
click at [261, 77] on h2 "Pernyataan berikut adalah tentang perasaan anda di tempat kerja. Sila baca seti…" at bounding box center [255, 90] width 305 height 48
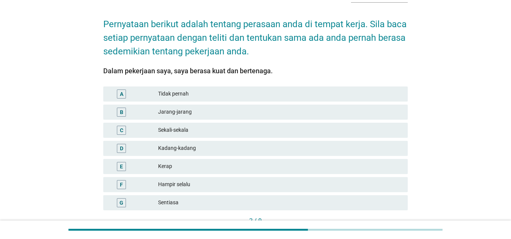
scroll to position [103, 0]
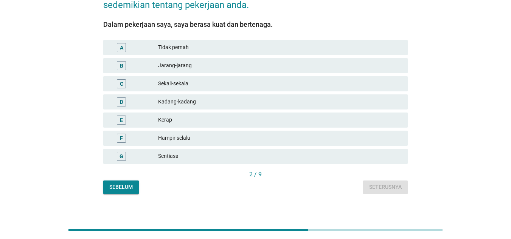
click at [140, 181] on div "Sebelum Seterusnya" at bounding box center [255, 188] width 305 height 14
click at [131, 183] on div "Sebelum" at bounding box center [120, 187] width 23 height 8
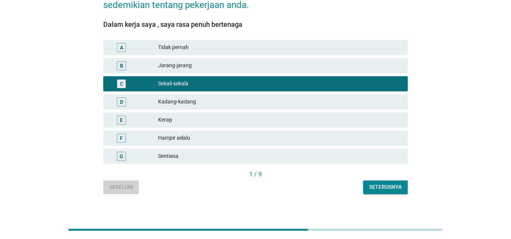
scroll to position [0, 0]
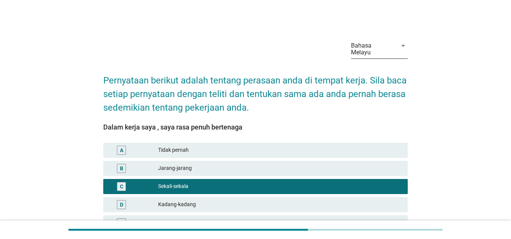
click at [375, 47] on div "Bahasa Melayu" at bounding box center [372, 49] width 42 height 14
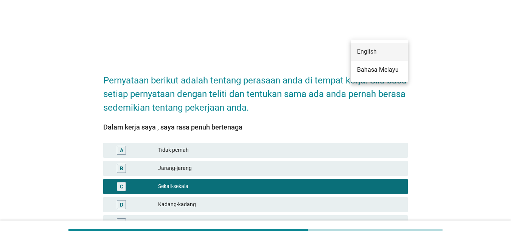
click at [368, 56] on div "English" at bounding box center [379, 51] width 45 height 9
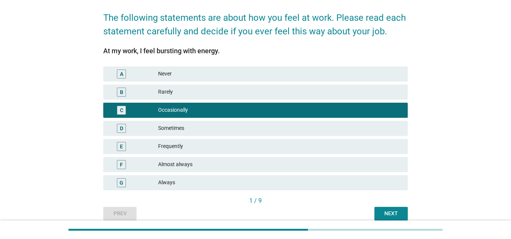
scroll to position [56, 0]
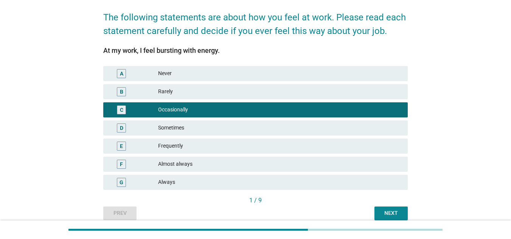
click at [478, 92] on div "English arrow_drop_down The following statements are about how you feel at work…" at bounding box center [255, 98] width 475 height 255
click at [398, 213] on div "Next" at bounding box center [391, 214] width 21 height 8
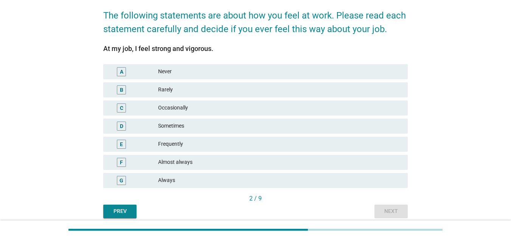
scroll to position [0, 0]
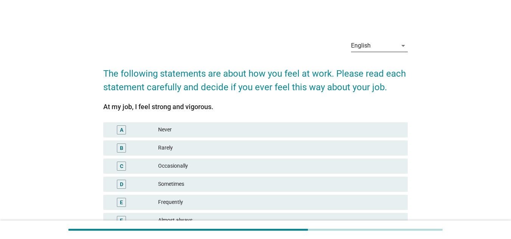
click at [381, 44] on div "English" at bounding box center [374, 46] width 46 height 12
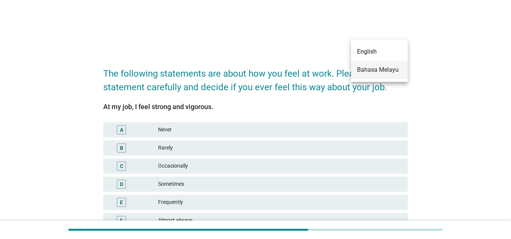
click at [374, 67] on div "Bahasa Melayu" at bounding box center [379, 69] width 45 height 9
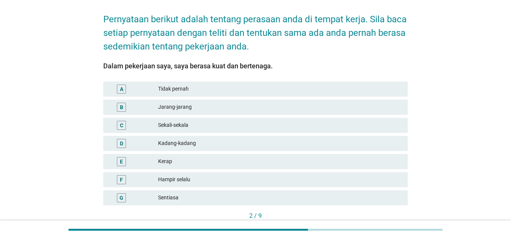
scroll to position [62, 0]
click at [447, 90] on div "Bahasa Melayu arrow_drop_down Pernyataan berikut adalah tentang perasaan anda d…" at bounding box center [255, 104] width 475 height 276
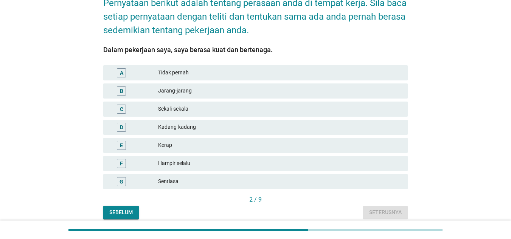
click at [319, 156] on div "F Hampir selalu" at bounding box center [255, 163] width 305 height 15
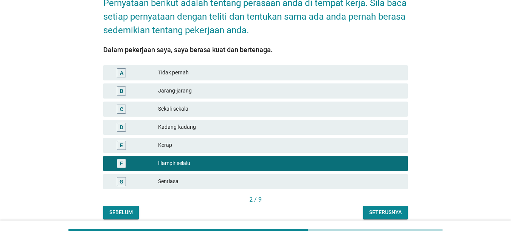
click at [311, 141] on div "Kerap" at bounding box center [280, 145] width 244 height 9
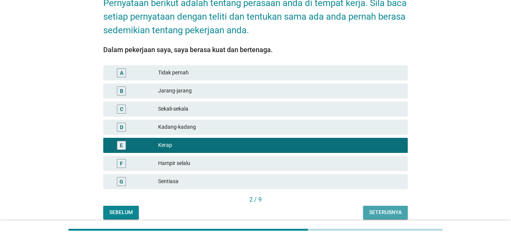
click at [387, 209] on div "Seterusnya" at bounding box center [385, 213] width 33 height 8
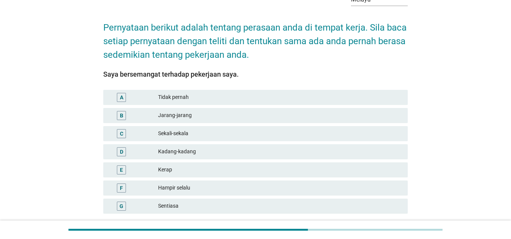
scroll to position [69, 0]
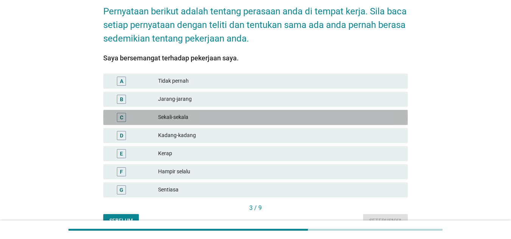
click at [286, 113] on div "Sekali-sekala" at bounding box center [280, 117] width 244 height 9
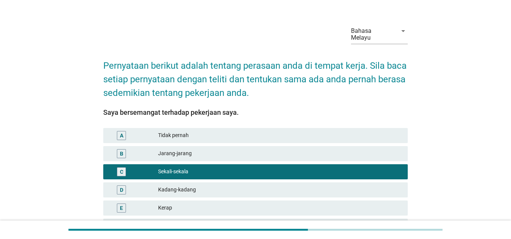
scroll to position [10, 0]
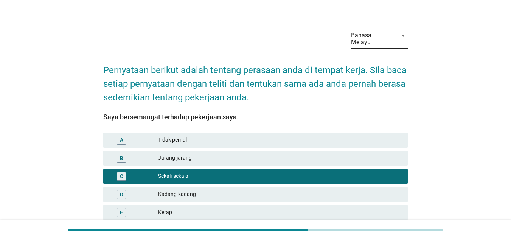
click at [369, 33] on div "Bahasa Melayu" at bounding box center [372, 39] width 42 height 14
click at [370, 44] on div "English" at bounding box center [379, 41] width 45 height 9
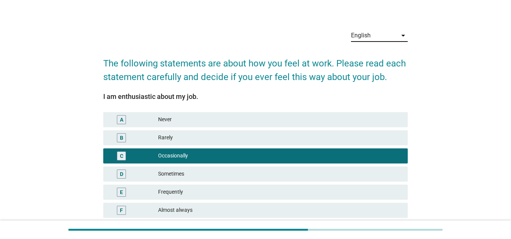
scroll to position [0, 0]
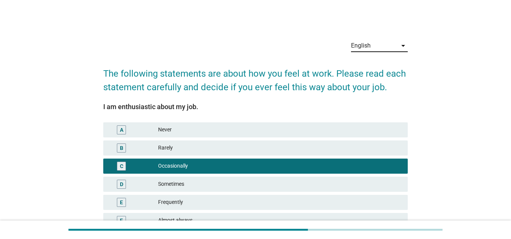
click at [370, 44] on div "English" at bounding box center [361, 45] width 20 height 7
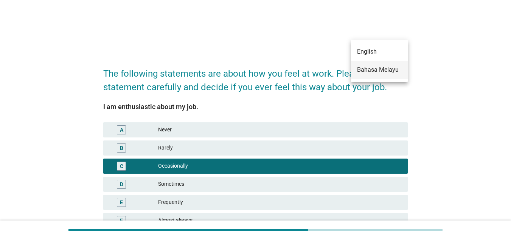
click at [376, 66] on div "Bahasa Melayu" at bounding box center [379, 69] width 45 height 9
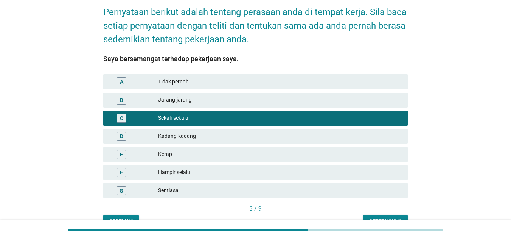
scroll to position [103, 0]
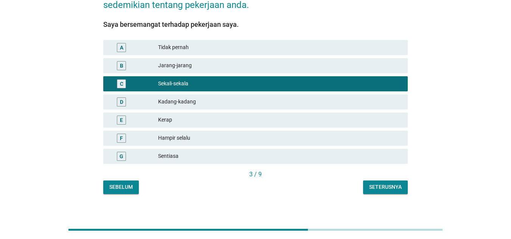
click at [396, 183] on div "Seterusnya" at bounding box center [385, 187] width 33 height 8
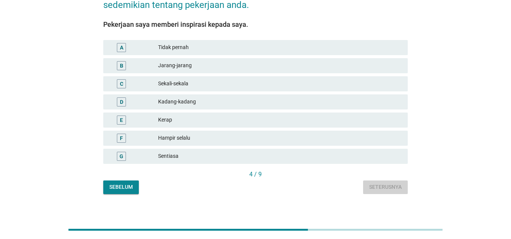
scroll to position [0, 0]
